Goal: Information Seeking & Learning: Check status

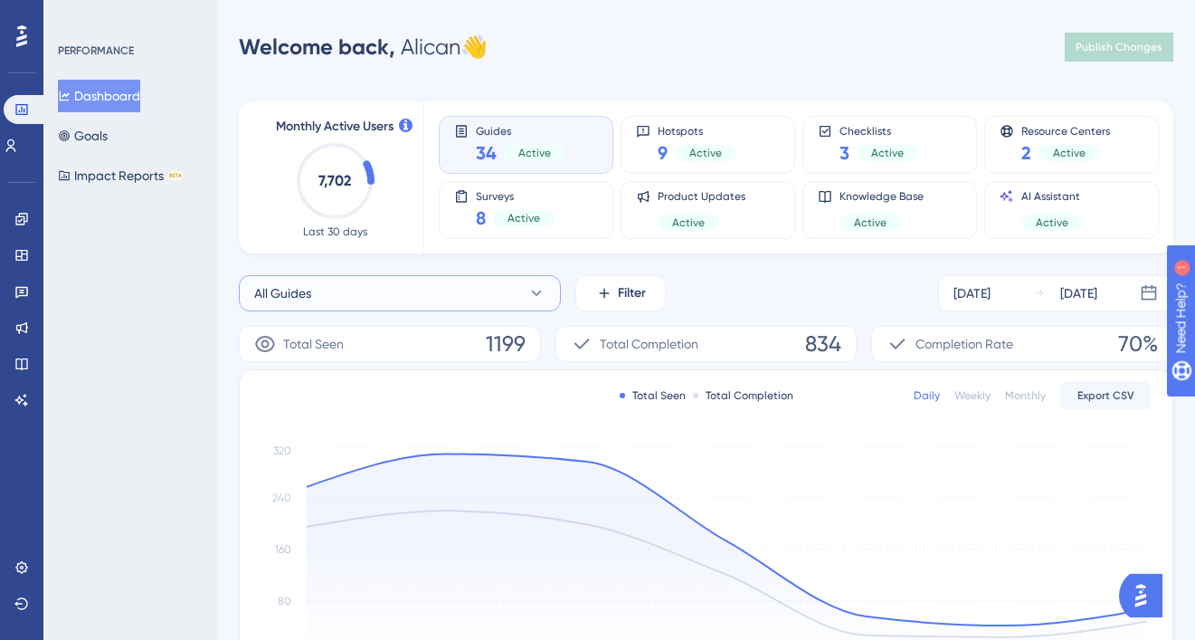
click at [400, 296] on button "All Guides" at bounding box center [400, 293] width 322 height 36
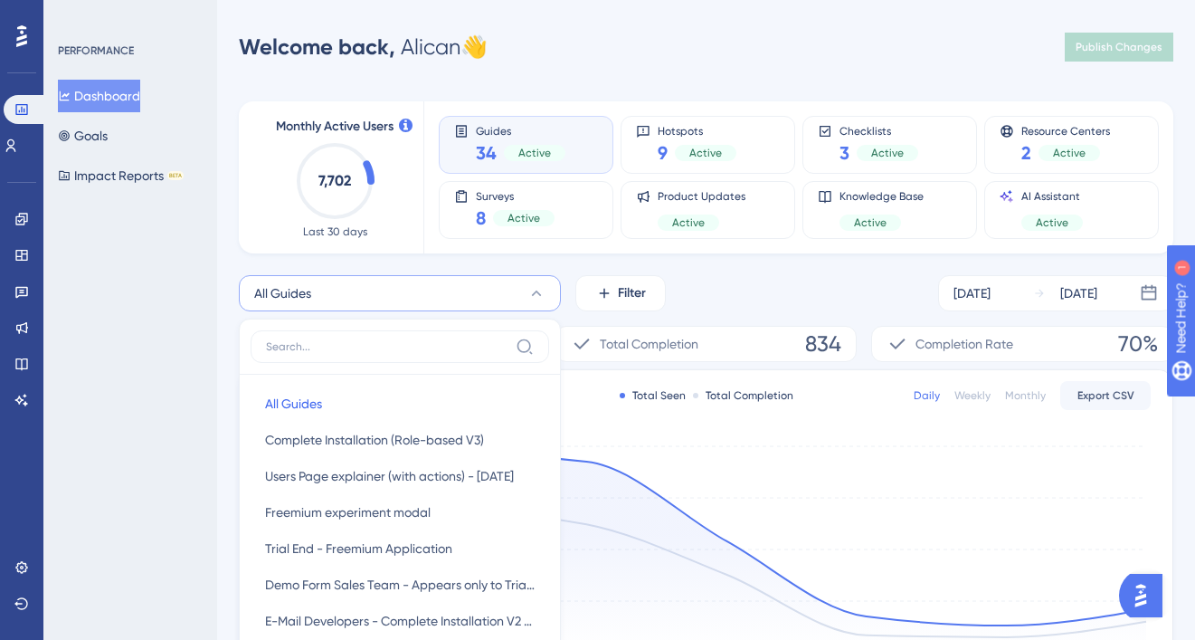
scroll to position [145, 0]
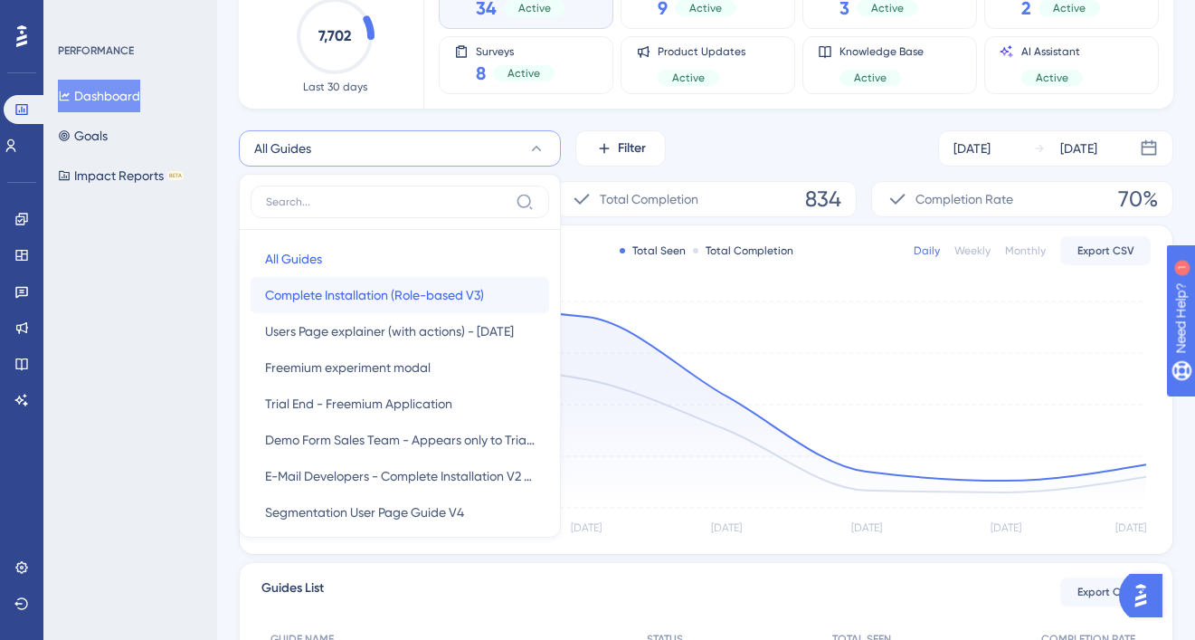
click at [335, 296] on span "Complete Installation (Role-based V3)" at bounding box center [374, 295] width 219 height 22
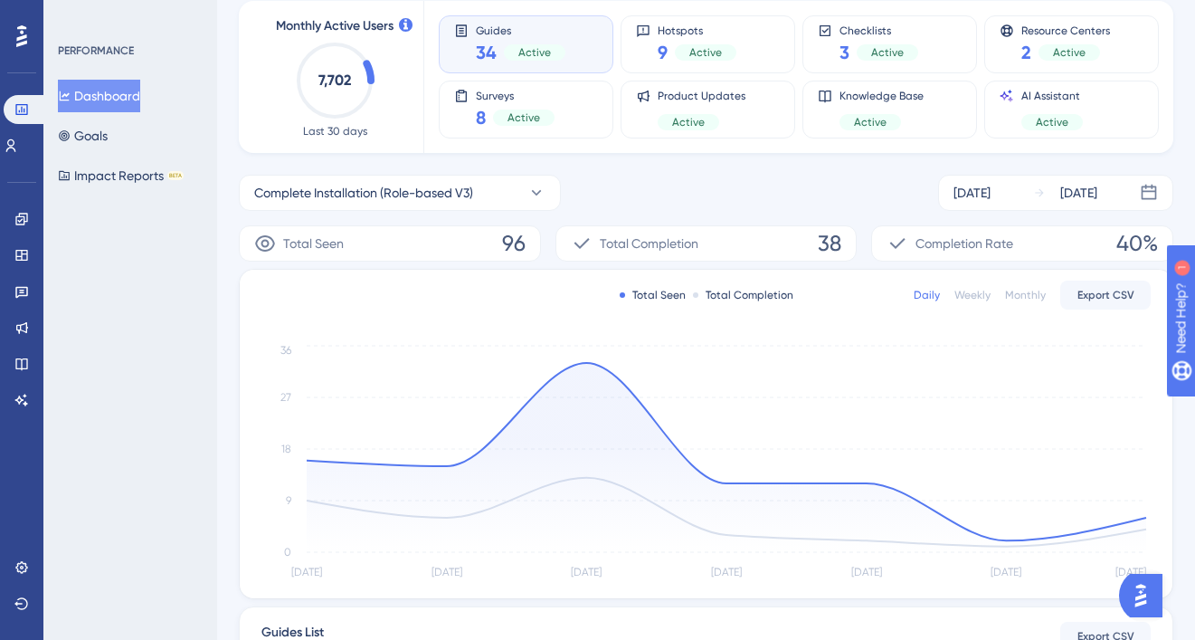
scroll to position [0, 0]
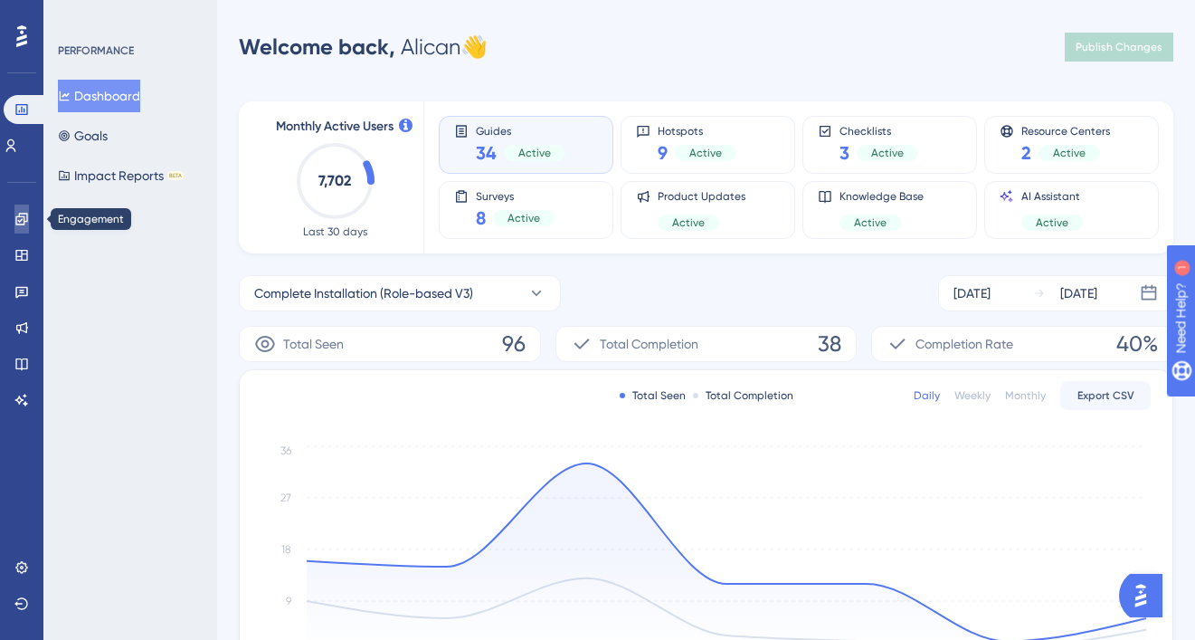
click at [24, 217] on icon at bounding box center [21, 219] width 14 height 14
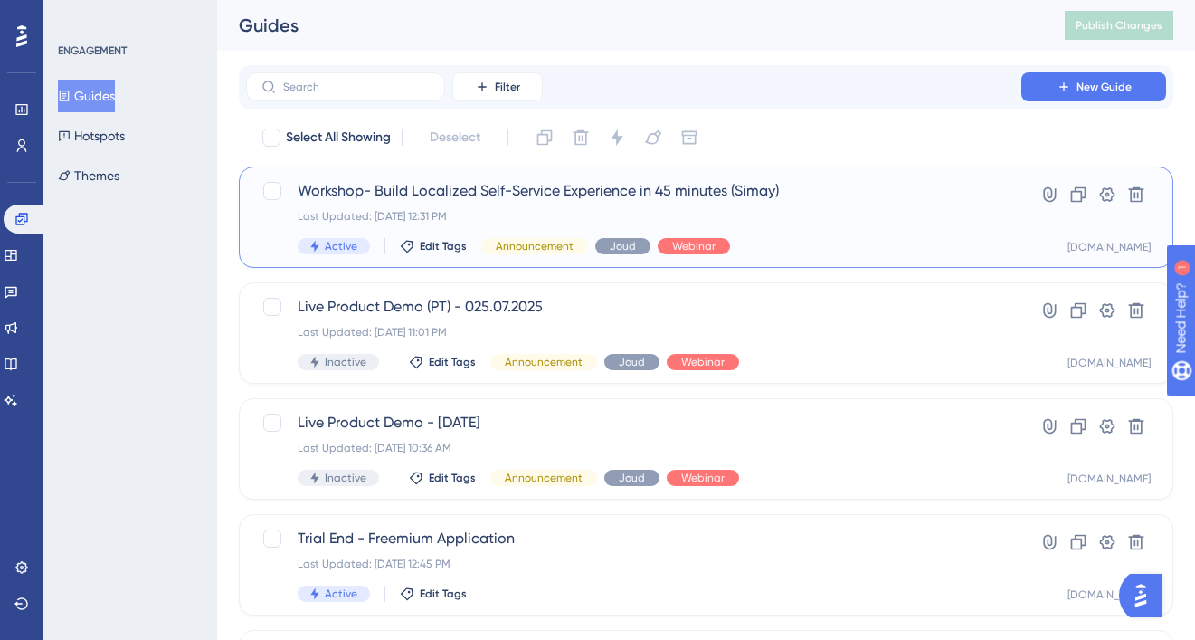
click at [441, 211] on div "Last Updated: [DATE] 12:31 PM" at bounding box center [634, 216] width 672 height 14
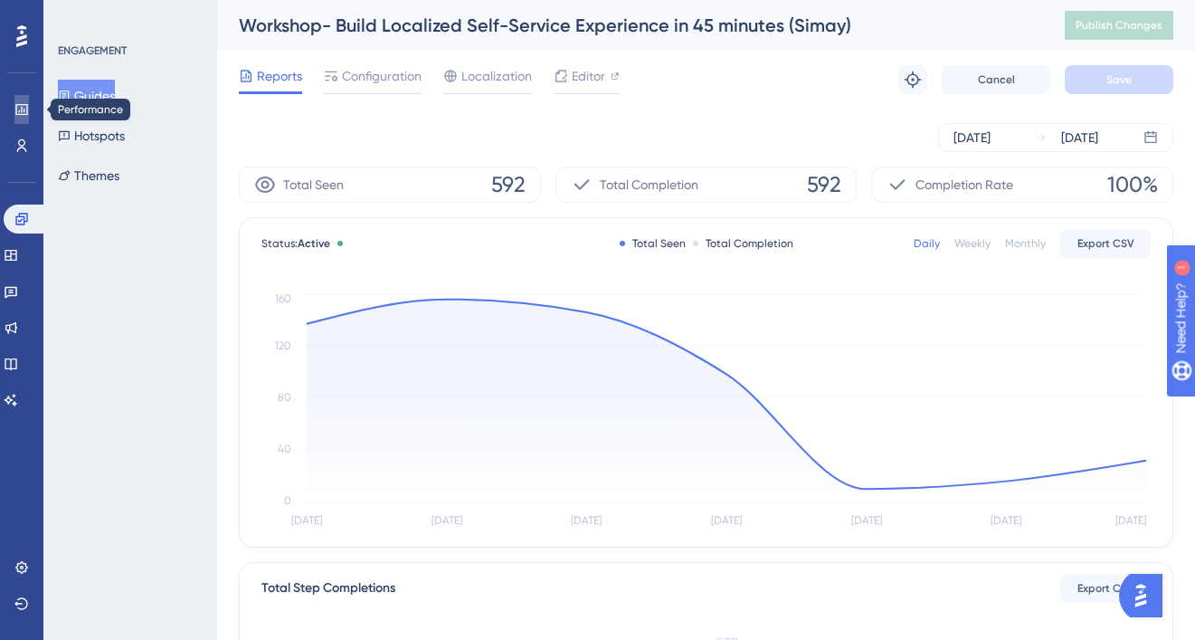
click at [27, 105] on icon at bounding box center [21, 109] width 12 height 11
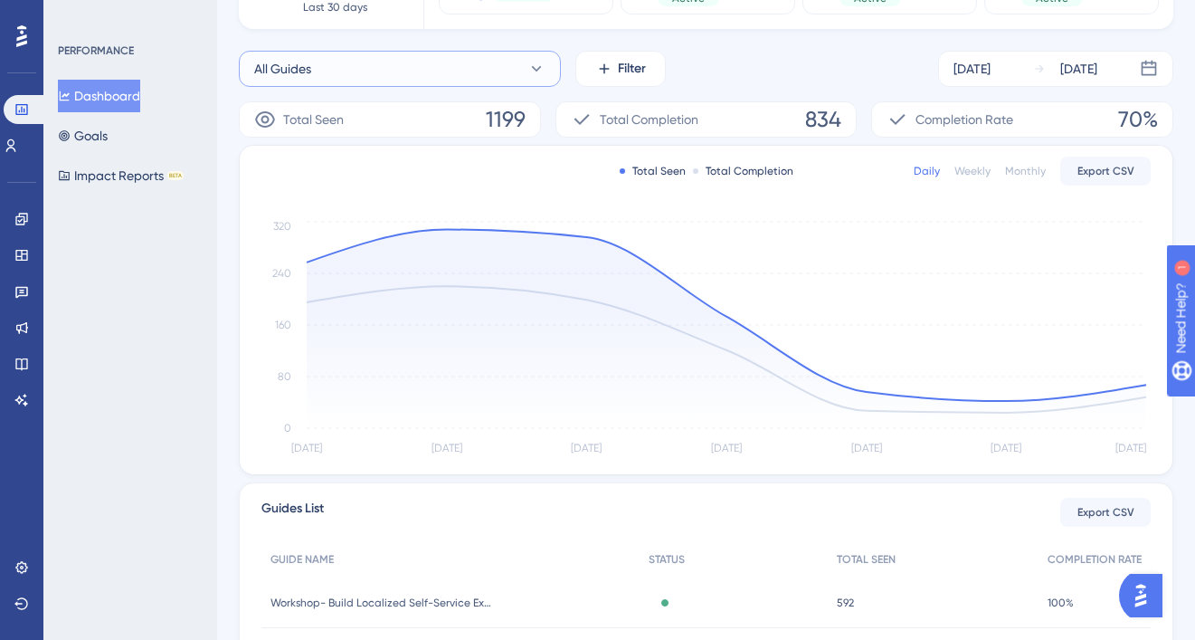
click at [508, 80] on button "All Guides" at bounding box center [400, 69] width 322 height 36
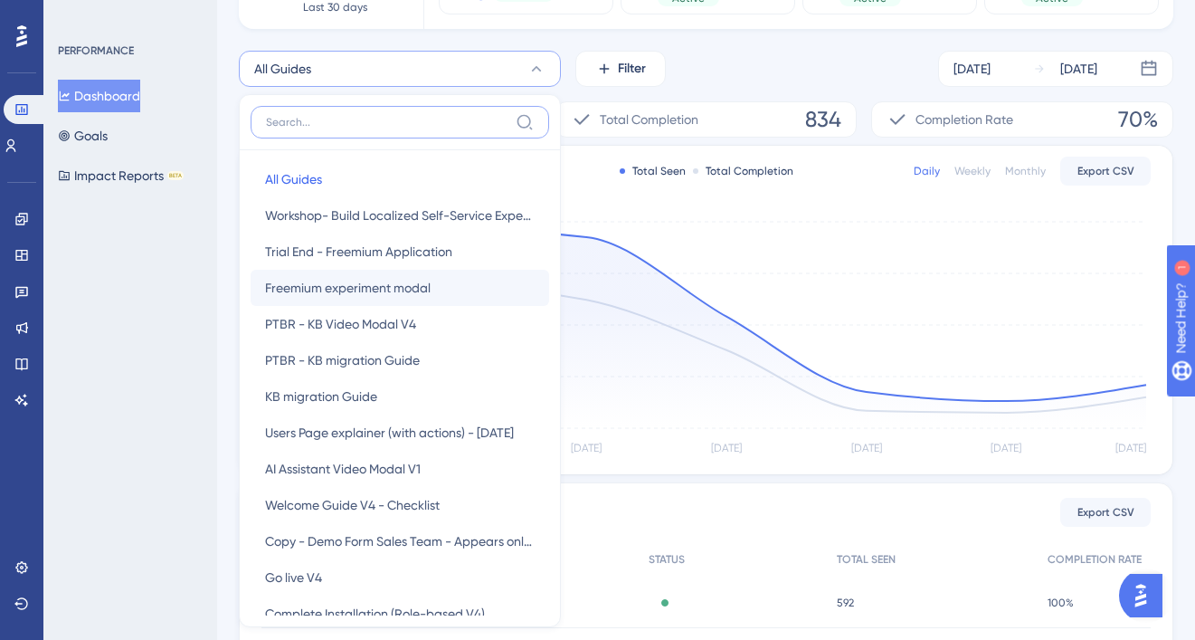
scroll to position [212, 0]
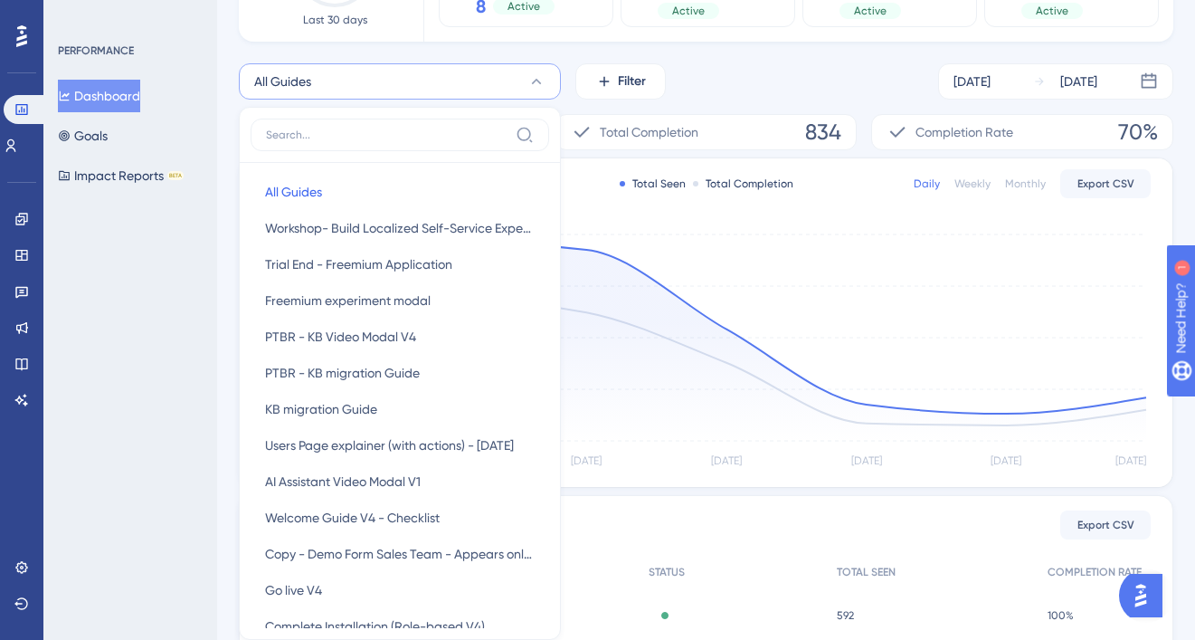
click at [741, 69] on div "All Guides All Guides All Guides Workshop- Build Localized Self-Service Experie…" at bounding box center [706, 81] width 935 height 36
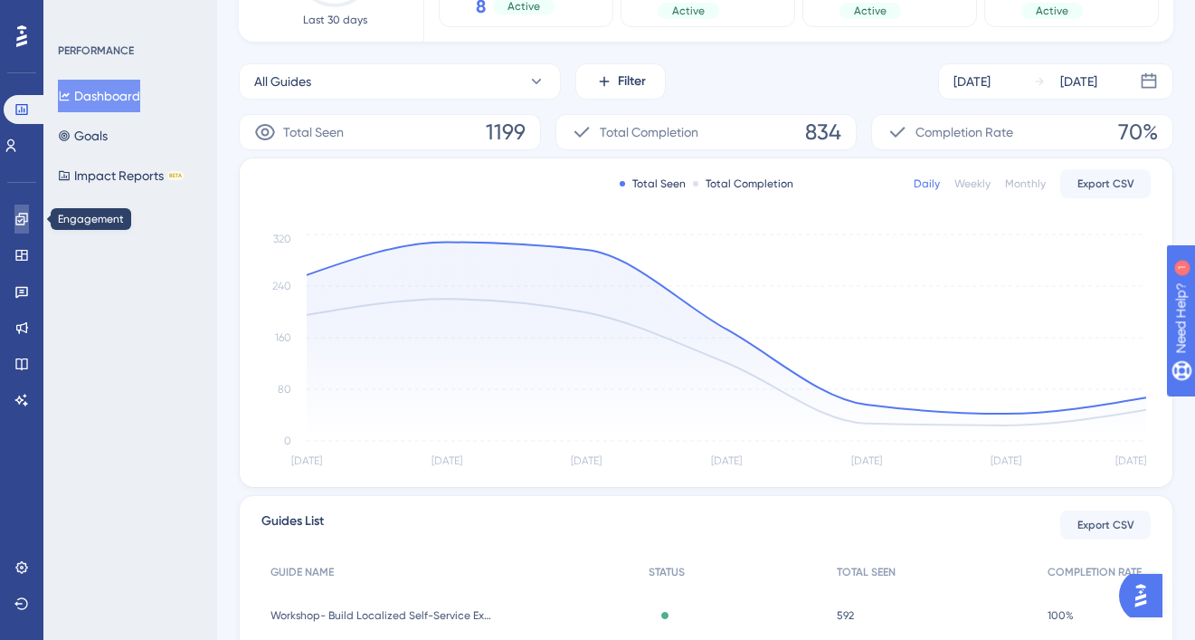
click at [20, 213] on icon at bounding box center [21, 219] width 12 height 12
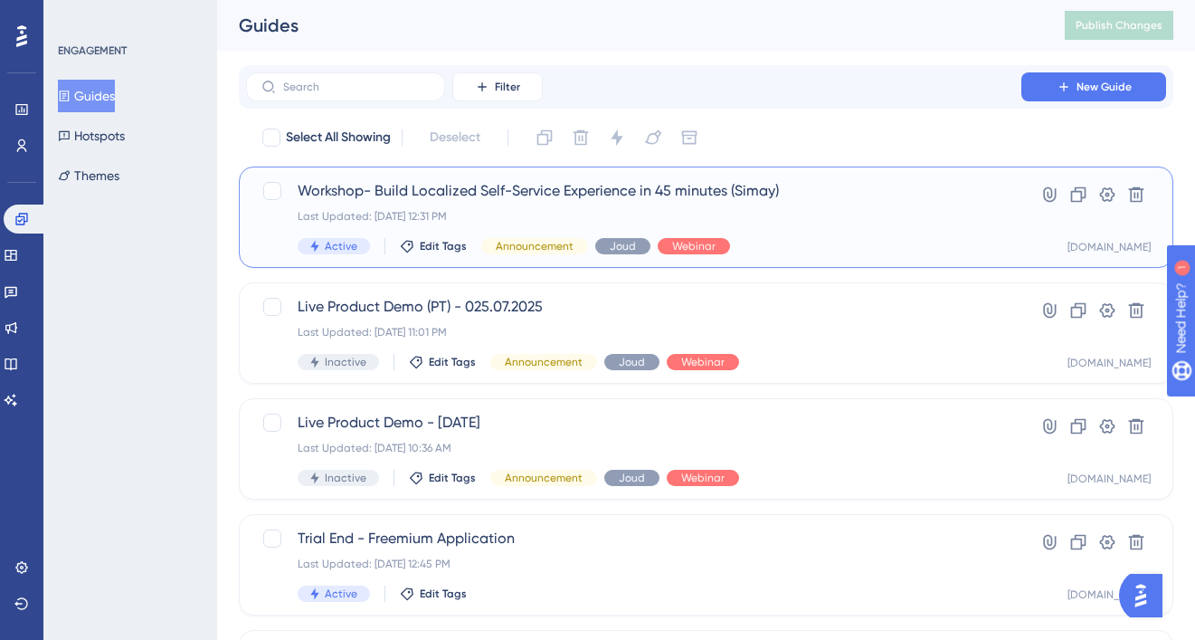
click at [759, 211] on div "Last Updated: [DATE] 12:31 PM" at bounding box center [634, 216] width 672 height 14
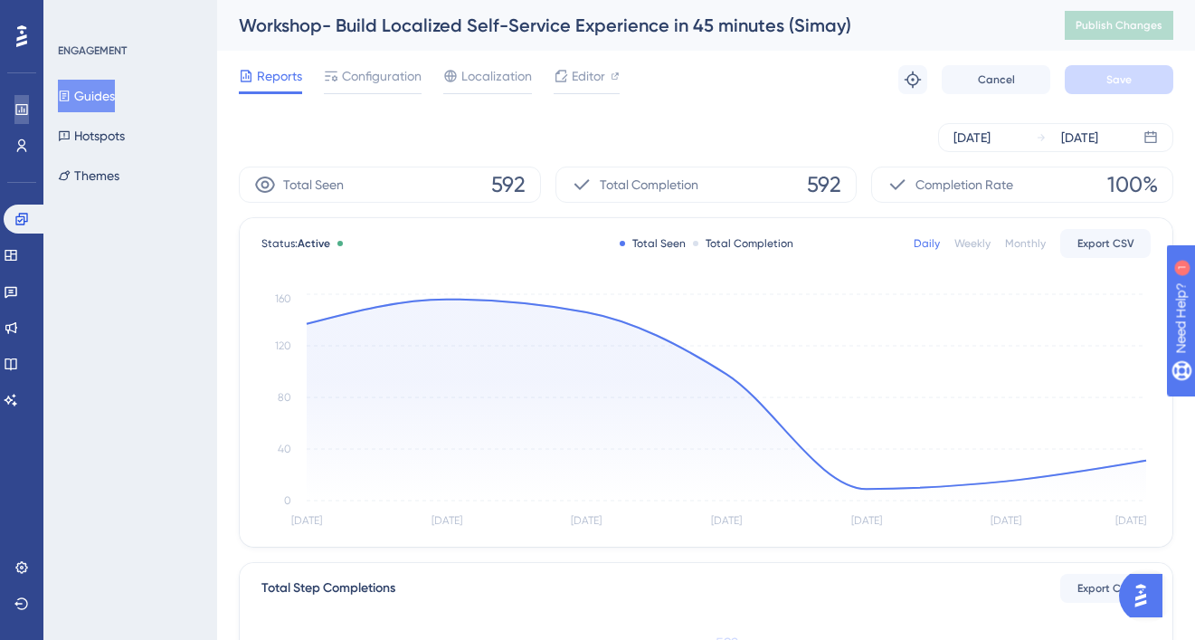
click at [29, 108] on link at bounding box center [21, 109] width 14 height 29
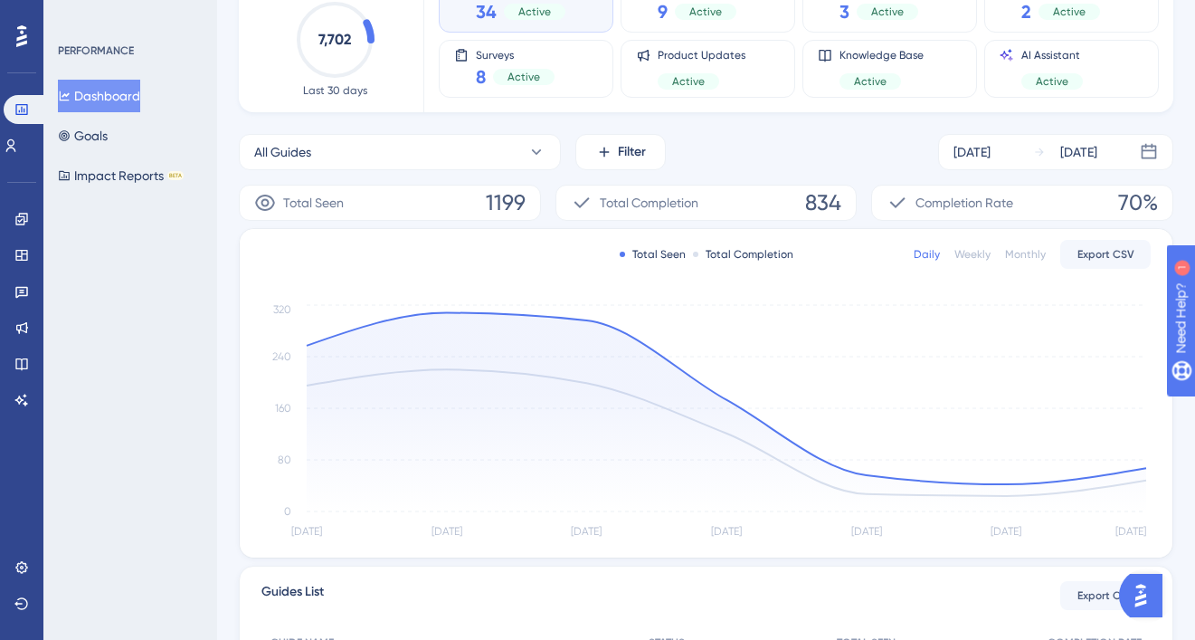
scroll to position [146, 0]
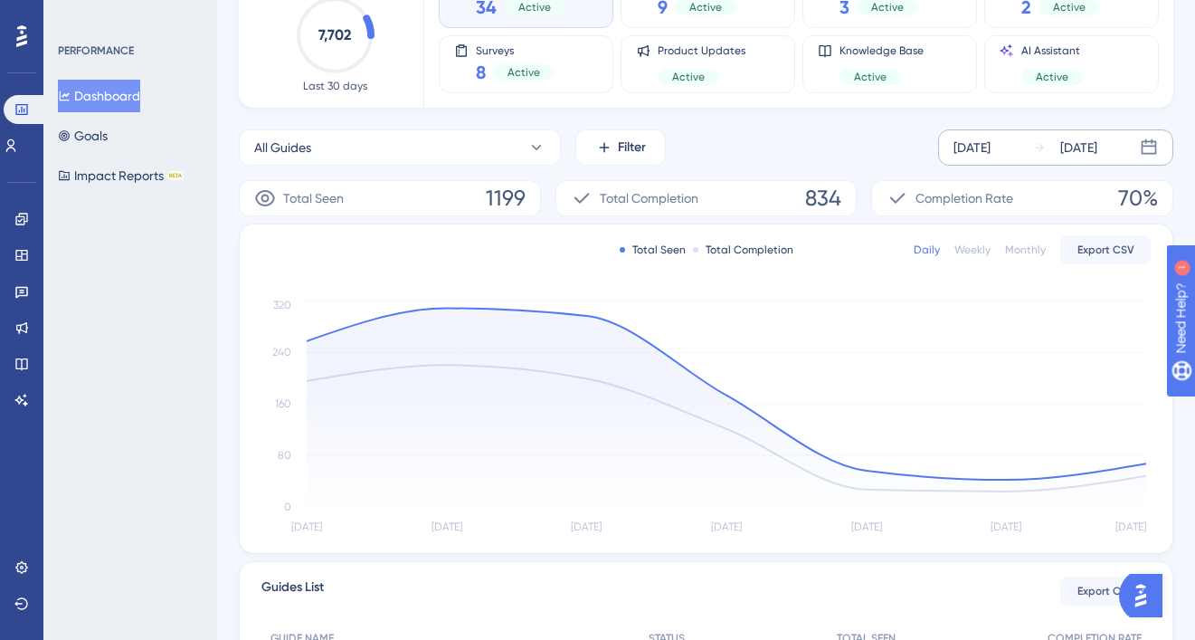
click at [991, 148] on div "[DATE]" at bounding box center [972, 148] width 37 height 22
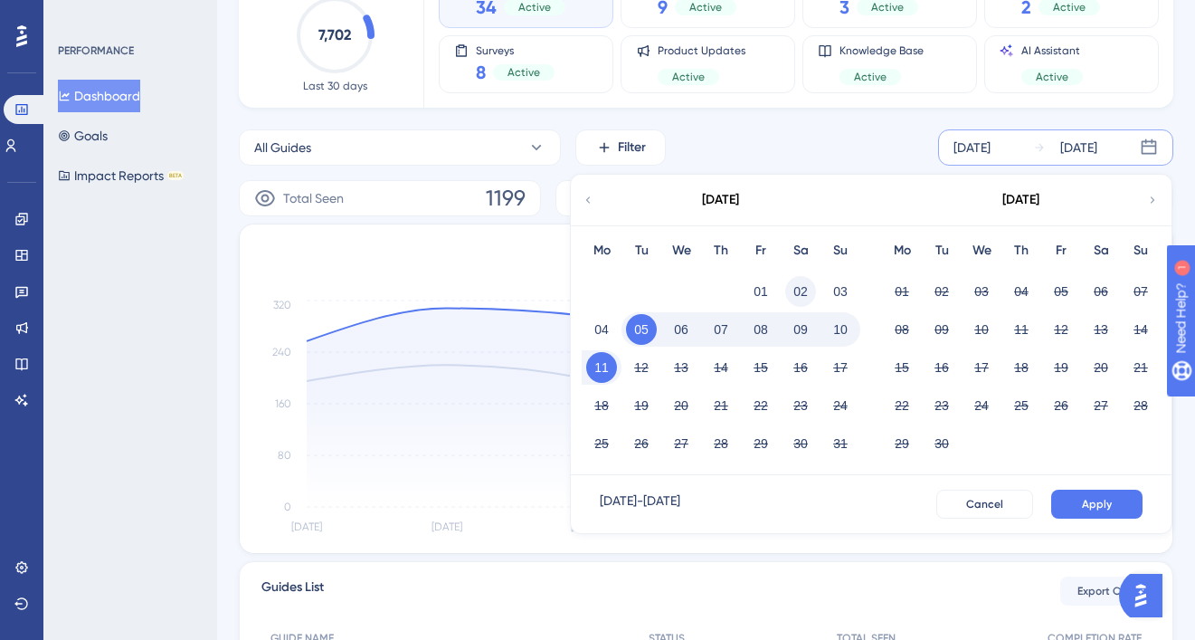
click at [793, 289] on button "02" at bounding box center [800, 291] width 31 height 31
click at [1094, 498] on span "Apply" at bounding box center [1097, 504] width 30 height 14
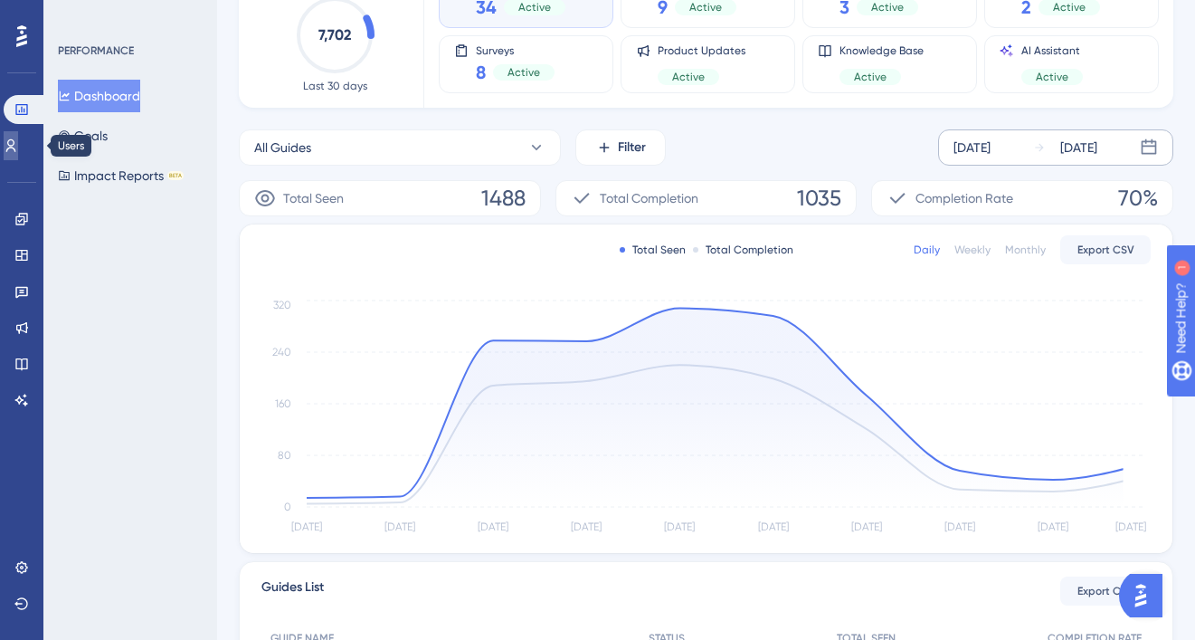
click at [18, 147] on icon at bounding box center [11, 145] width 14 height 14
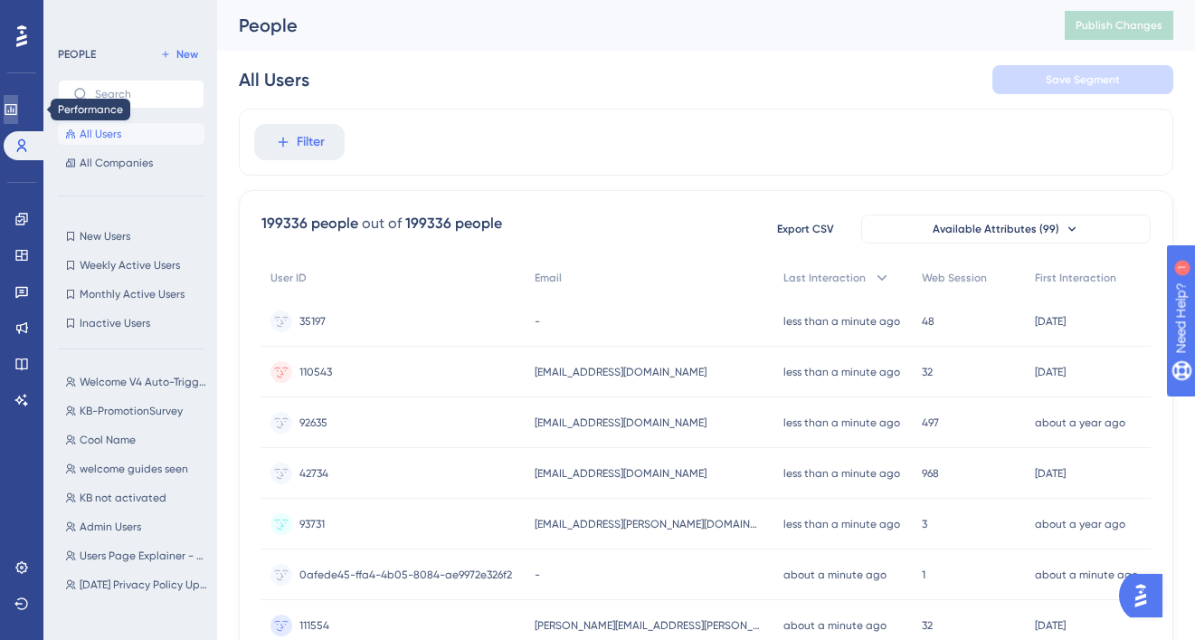
click at [18, 109] on icon at bounding box center [11, 109] width 14 height 14
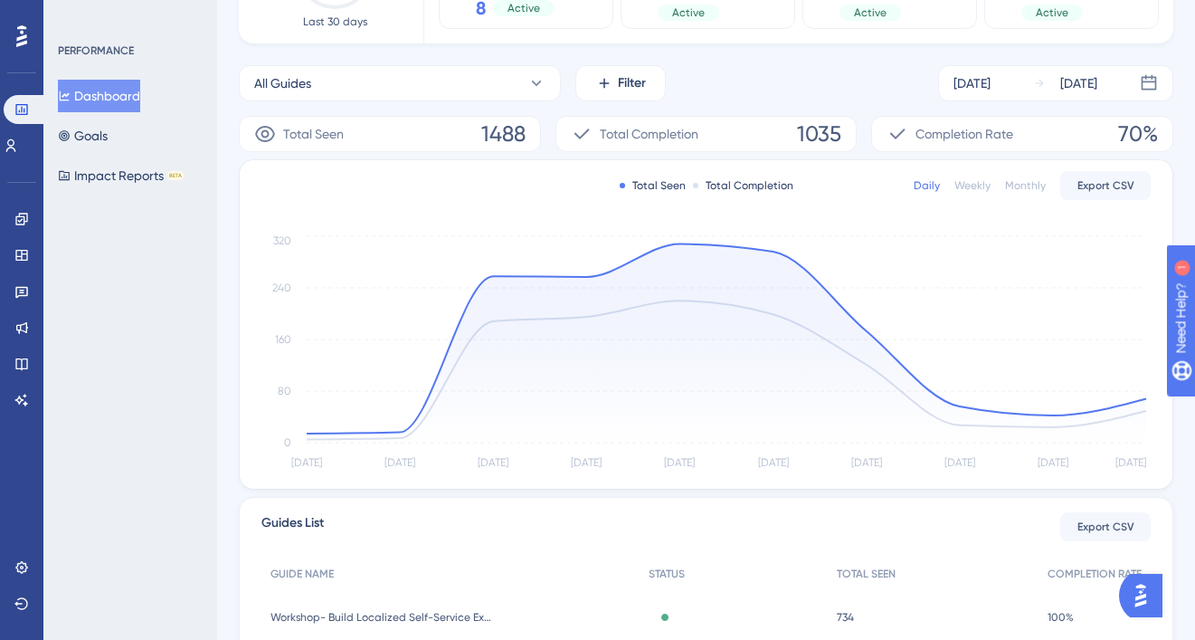
scroll to position [213, 0]
click at [659, 76] on button "Filter" at bounding box center [620, 80] width 90 height 36
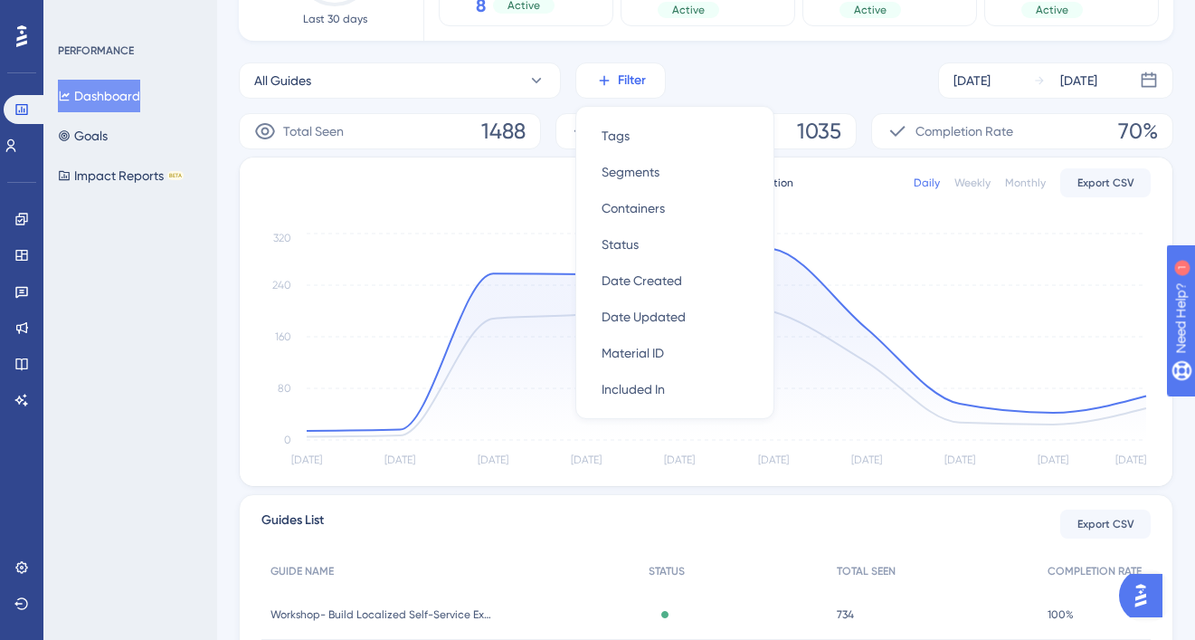
scroll to position [155, 0]
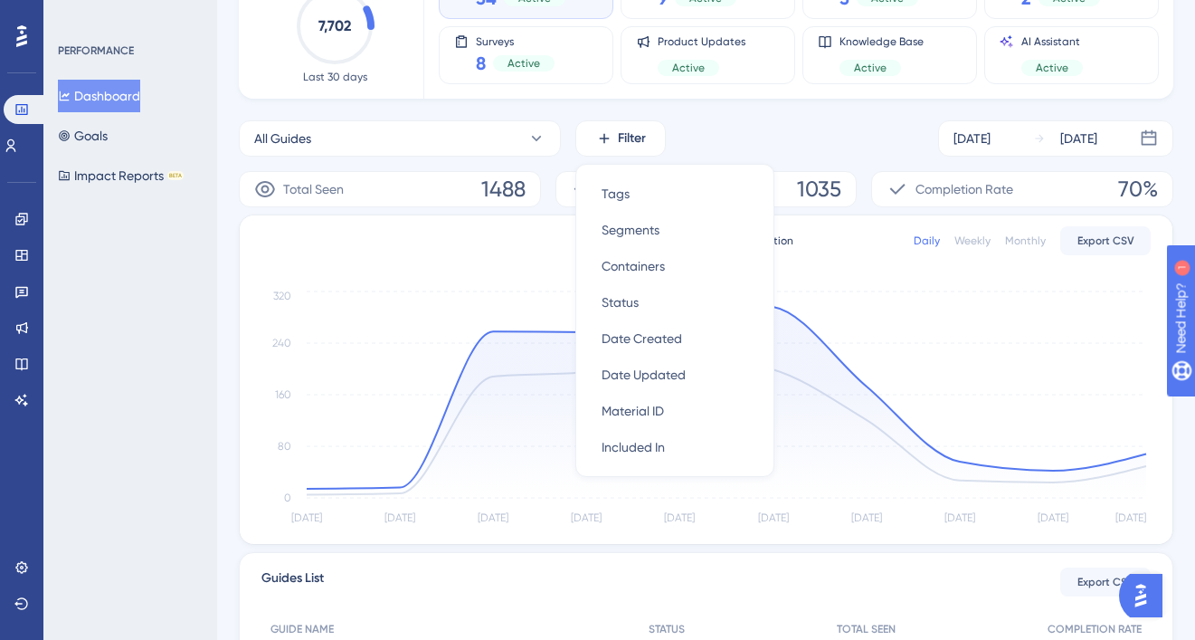
click at [728, 145] on div "All Guides Filter Tags Tags Segments Segments Containers Containers Status Stat…" at bounding box center [706, 138] width 935 height 36
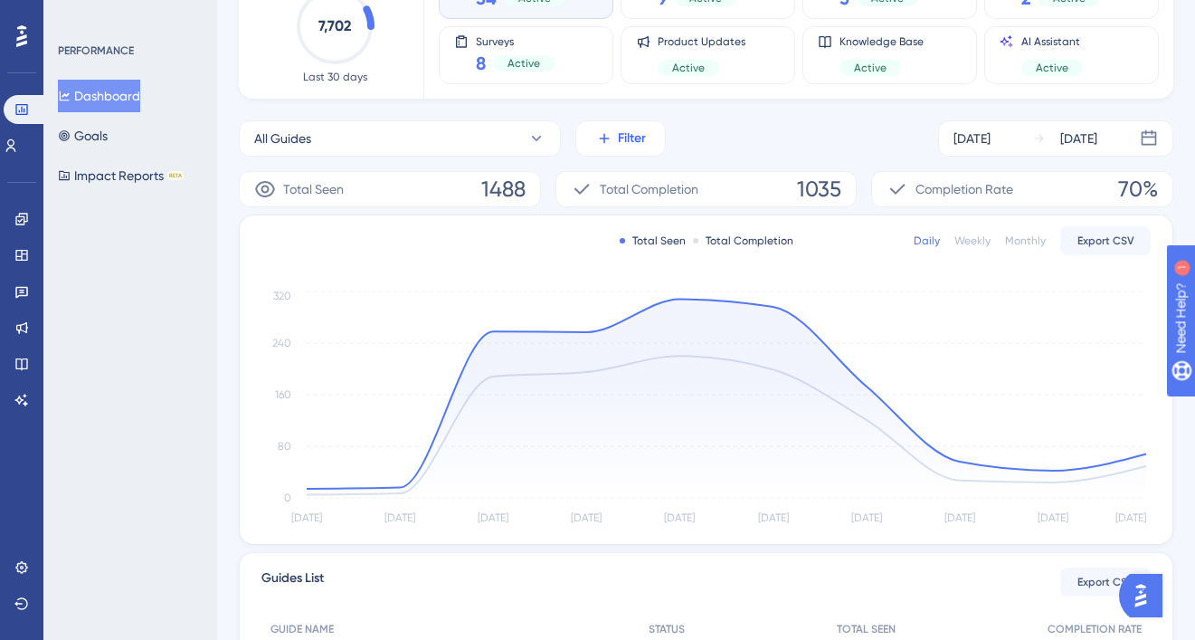
click at [654, 143] on button "Filter" at bounding box center [620, 138] width 90 height 36
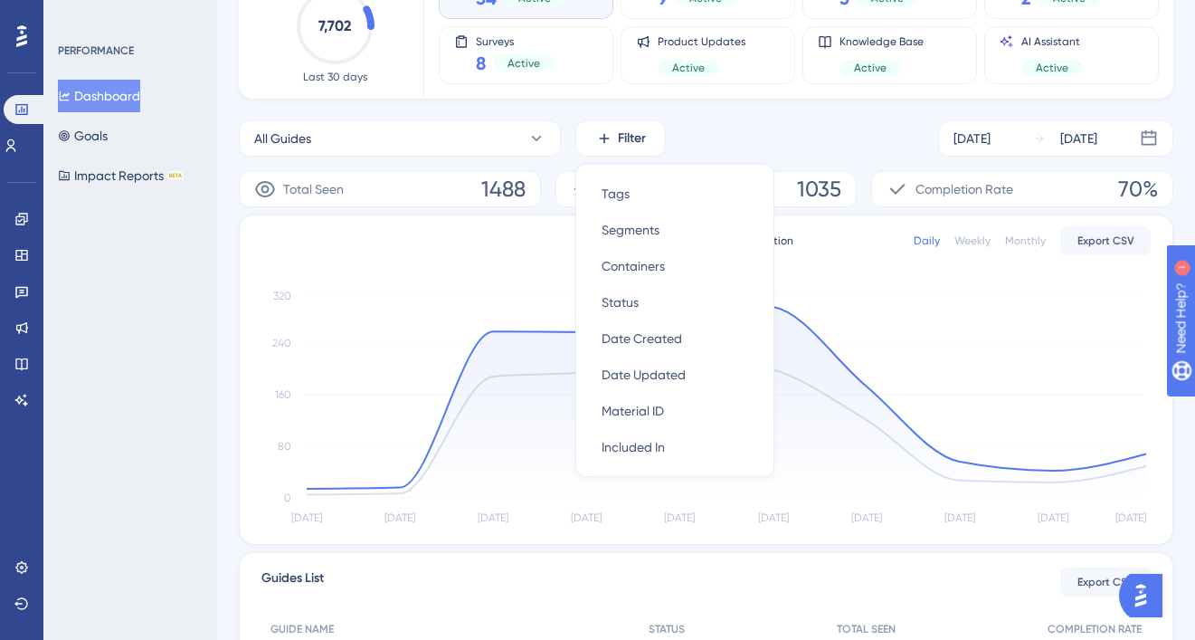
click at [728, 139] on div "All Guides Filter Tags Tags Segments Segments Containers Containers Status Stat…" at bounding box center [706, 138] width 935 height 36
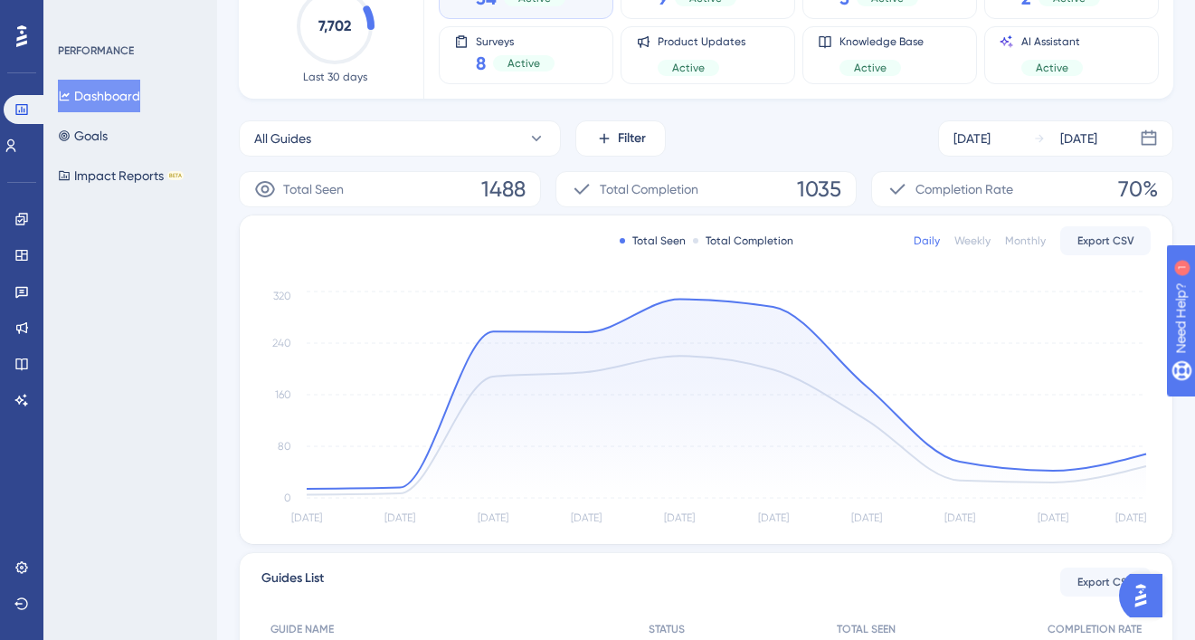
scroll to position [3, 0]
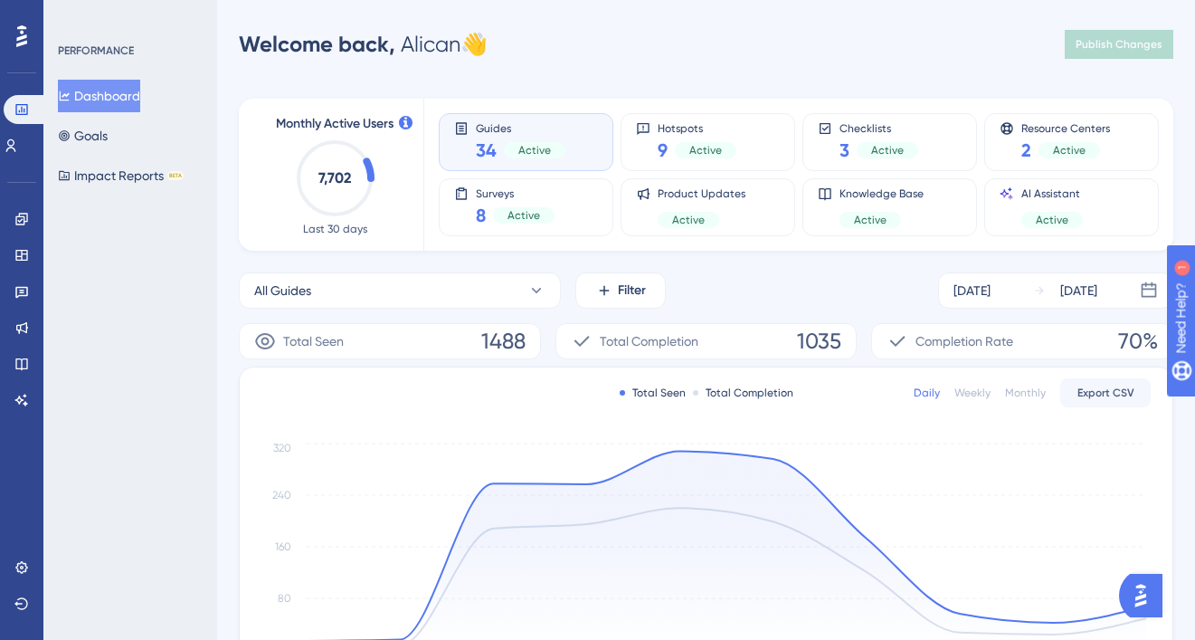
click at [580, 24] on div "Performance Users Engagement Widgets Feedback Product Updates Knowledge Base AI…" at bounding box center [597, 583] width 1195 height 1172
